Goal: Task Accomplishment & Management: Manage account settings

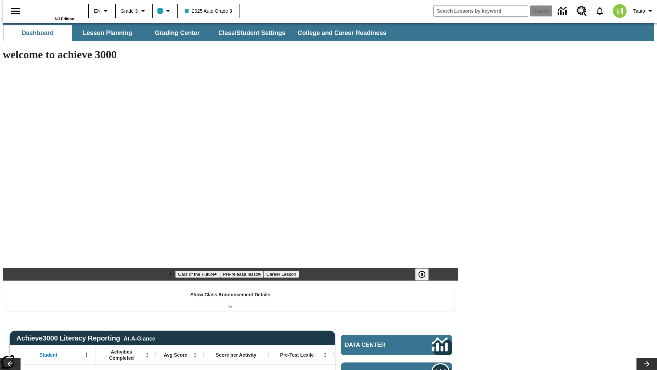
type input "-1"
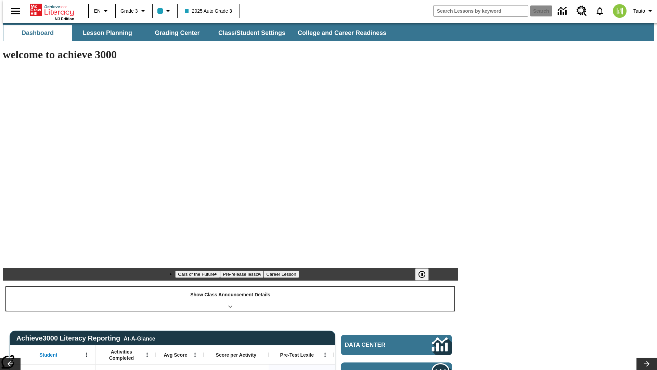
click at [230, 287] on div "Show Class Announcement Details" at bounding box center [230, 299] width 448 height 24
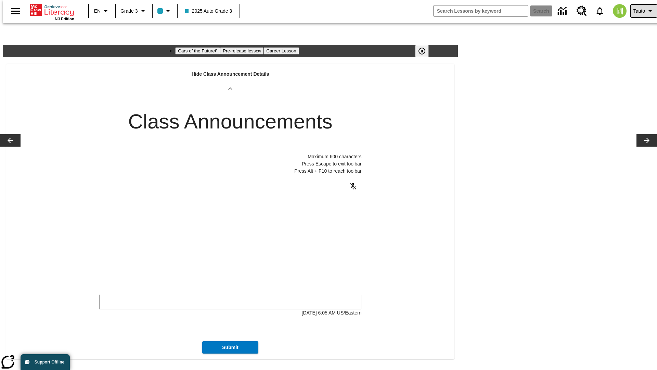
click at [640, 11] on span "Tauto" at bounding box center [639, 11] width 12 height 7
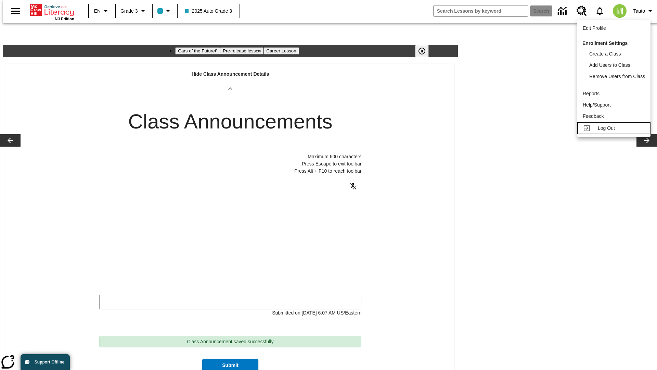
click at [614, 128] on span "Log Out" at bounding box center [606, 127] width 17 height 5
